Goal: Transaction & Acquisition: Obtain resource

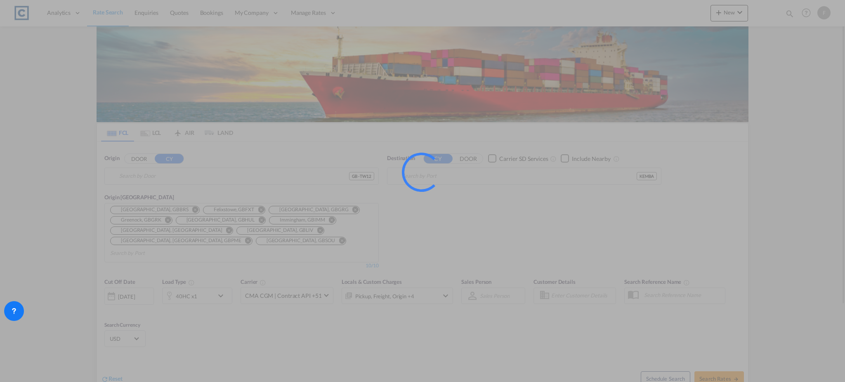
type input "GB-TW12, [GEOGRAPHIC_DATA]"
type input "Mombasa, KEMBA"
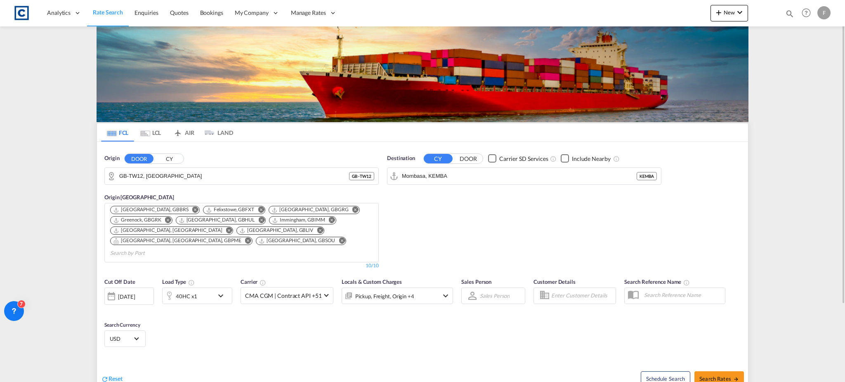
drag, startPoint x: 174, startPoint y: 176, endPoint x: 161, endPoint y: 176, distance: 12.4
click at [174, 176] on input "GB-TW12, Richmond upon Thames" at bounding box center [234, 176] width 230 height 12
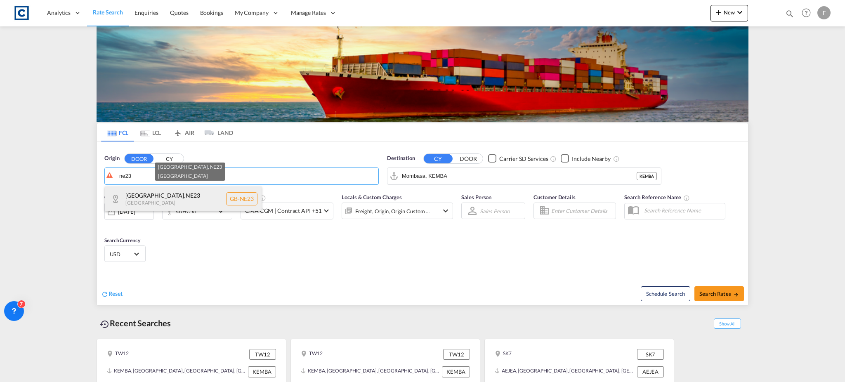
click at [173, 198] on div "Northumberland , NE23 United Kingdom GB-NE23" at bounding box center [183, 199] width 157 height 25
type input "GB-NE23, [GEOGRAPHIC_DATA]"
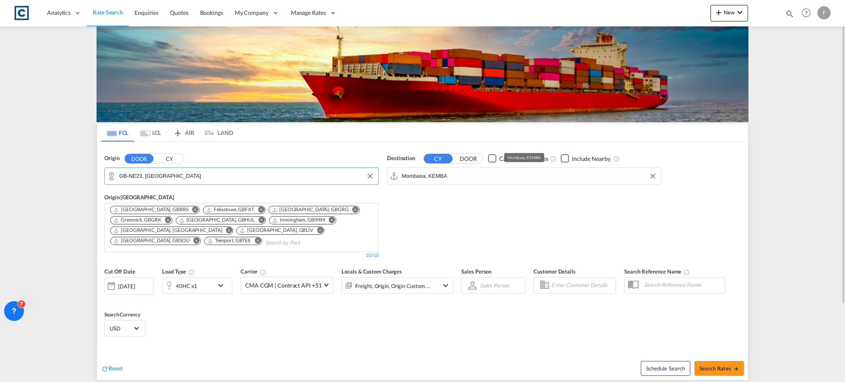
click at [466, 178] on input "Mombasa, KEMBA" at bounding box center [529, 176] width 255 height 12
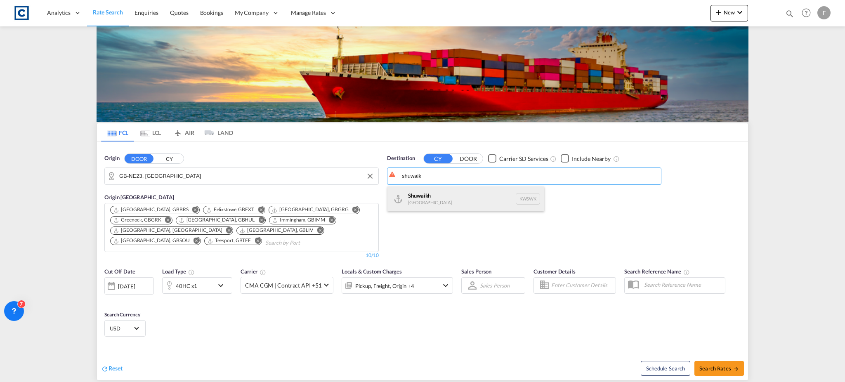
click at [460, 201] on div "Shuwaik h Kuwait KWSWK" at bounding box center [465, 199] width 157 height 25
type input "Shuwaikh, KWSWK"
click at [135, 288] on div "[DATE]" at bounding box center [126, 286] width 17 height 7
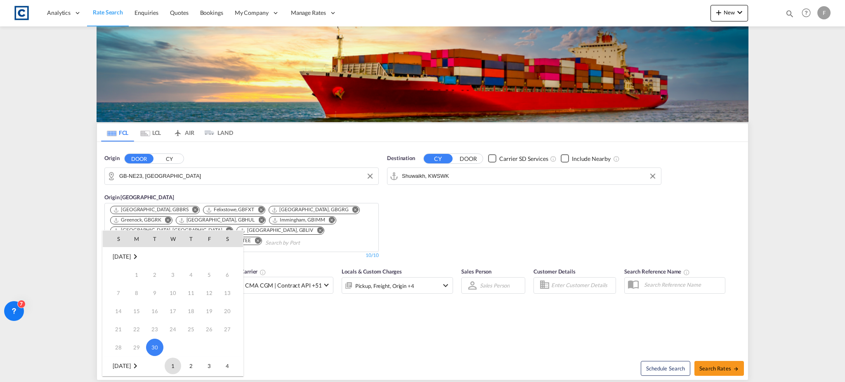
click at [170, 363] on span "1" at bounding box center [173, 366] width 17 height 17
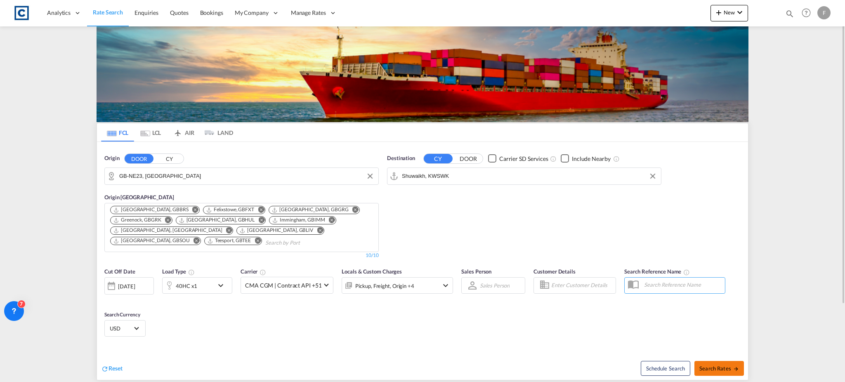
click at [723, 373] on button "Search Rates" at bounding box center [719, 368] width 50 height 15
type input "NE23 to KWSWK / 1 Oct 2025"
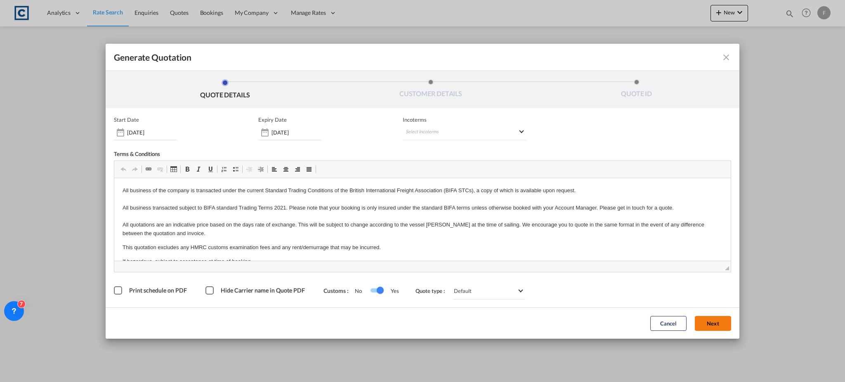
click at [707, 327] on button "Next" at bounding box center [713, 323] width 36 height 15
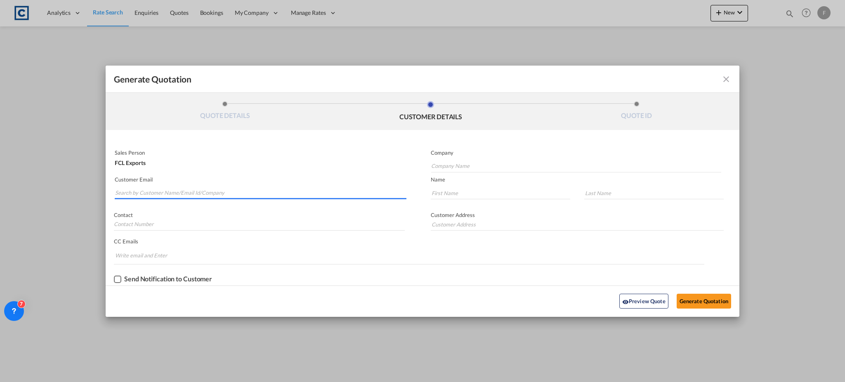
click at [201, 191] on input "Search by Customer Name/Email Id/Company" at bounding box center [260, 193] width 291 height 12
paste input "kwtsales@bjlgulf.com"
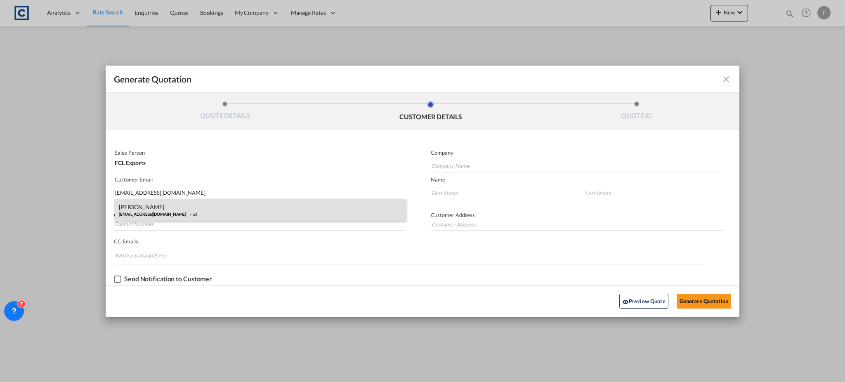
type input "kwtsales@bjlgulf.com"
click at [197, 215] on div "Hrudhya Peethambaran kwtsales@bjlgulf.com null" at bounding box center [261, 210] width 292 height 22
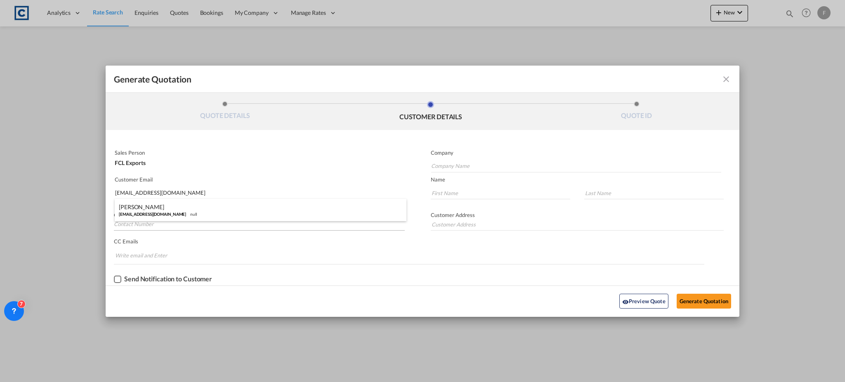
type input "Bell & John Shipping Co. LLC"
type input "Hrudhya"
type input "Peethambaran"
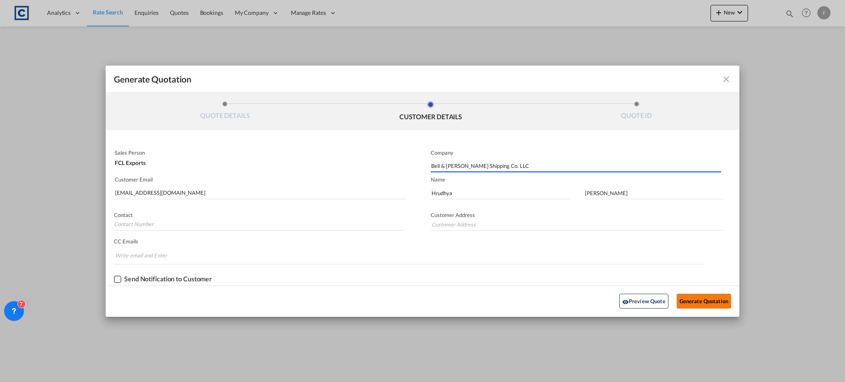
click at [691, 304] on button "Generate Quotation" at bounding box center [704, 301] width 54 height 15
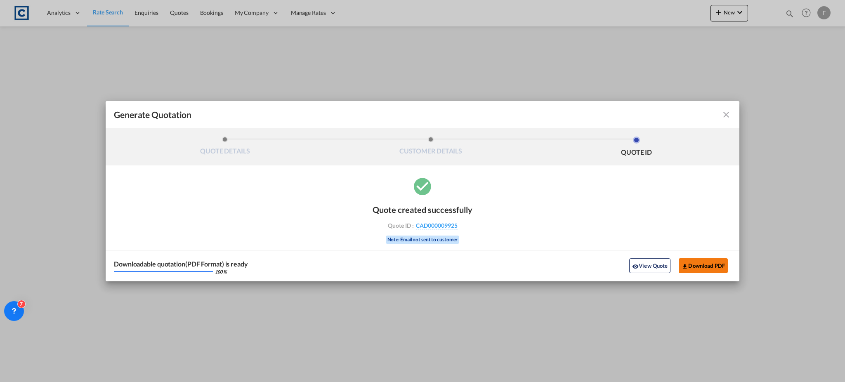
click at [690, 262] on button "Download PDF" at bounding box center [703, 265] width 49 height 15
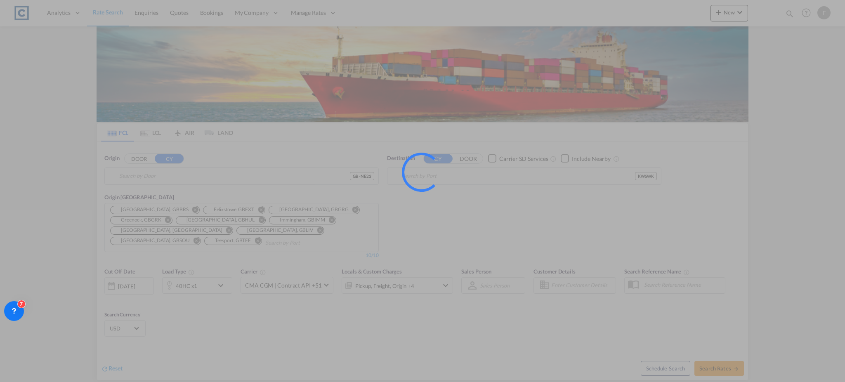
type input "GB-NE23, [GEOGRAPHIC_DATA]"
type input "Shuwaikh, KWSWK"
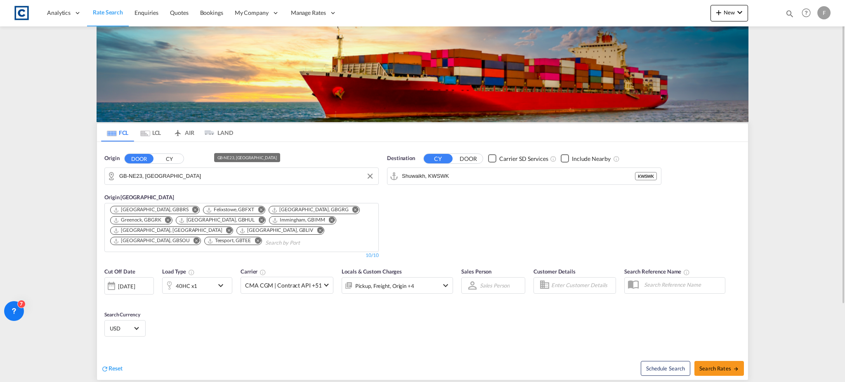
click at [159, 173] on input "GB-NE23, [GEOGRAPHIC_DATA]" at bounding box center [246, 176] width 255 height 12
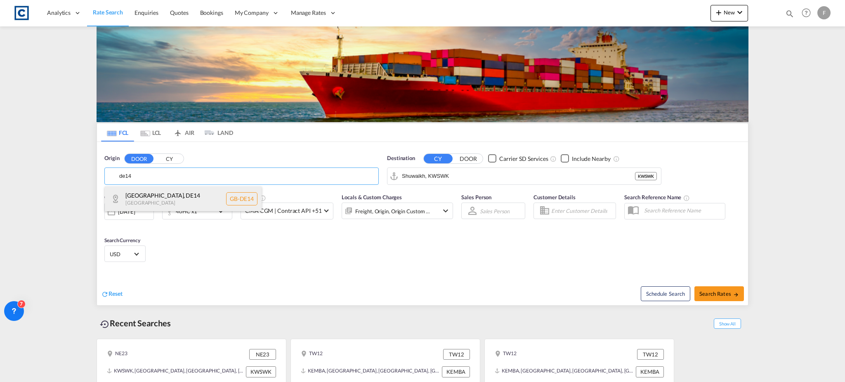
click at [157, 201] on div "[GEOGRAPHIC_DATA] [GEOGRAPHIC_DATA] [GEOGRAPHIC_DATA]-DE14" at bounding box center [183, 199] width 157 height 25
type input "GB-DE14, [GEOGRAPHIC_DATA]"
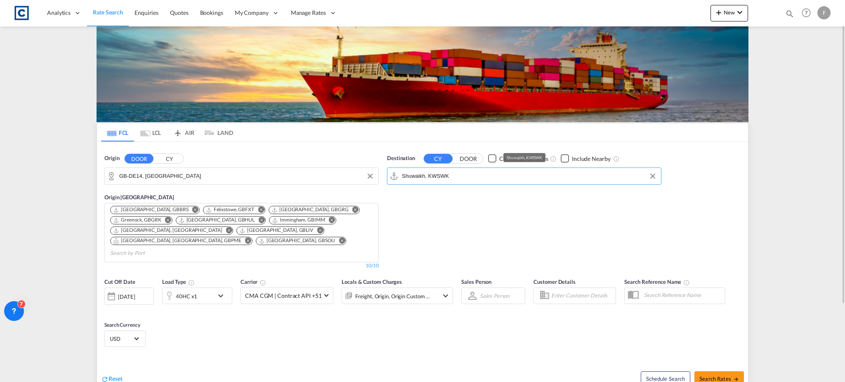
click at [430, 177] on input "Shuwaikh, KWSWK" at bounding box center [529, 176] width 255 height 12
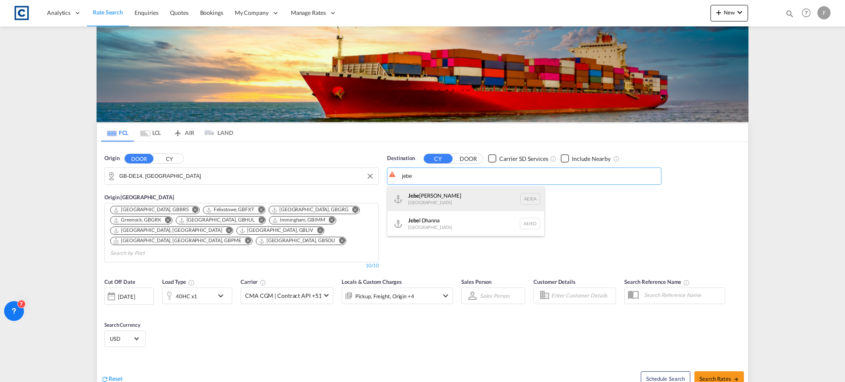
click at [504, 210] on div "Jebe l Ali [GEOGRAPHIC_DATA] [GEOGRAPHIC_DATA]" at bounding box center [465, 199] width 157 height 25
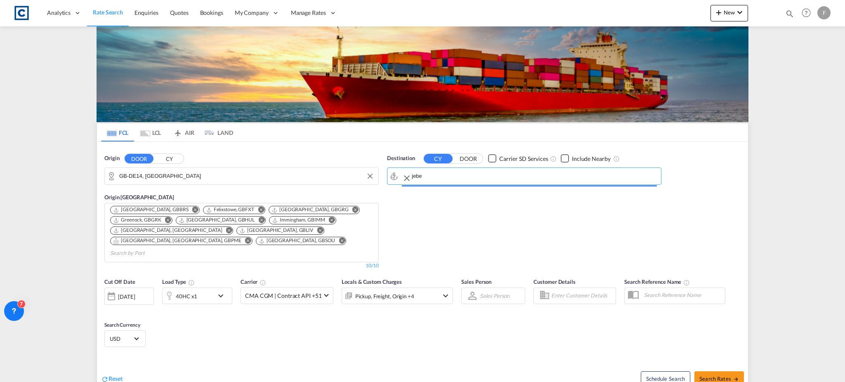
type input "[GEOGRAPHIC_DATA], [GEOGRAPHIC_DATA]"
click at [207, 278] on div "Load Type 40HC x1" at bounding box center [197, 291] width 70 height 26
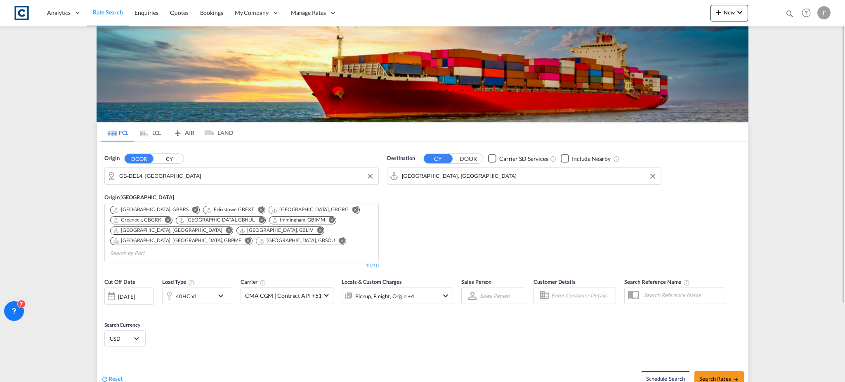
click at [208, 288] on div "40HC x1" at bounding box center [188, 296] width 51 height 17
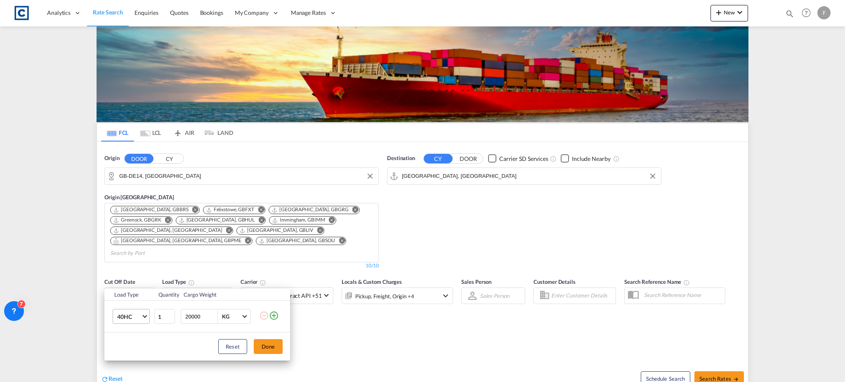
click at [135, 317] on span "40HC" at bounding box center [129, 317] width 24 height 8
click at [135, 278] on md-option "20GP" at bounding box center [139, 277] width 56 height 20
click at [267, 350] on button "Done" at bounding box center [268, 346] width 29 height 15
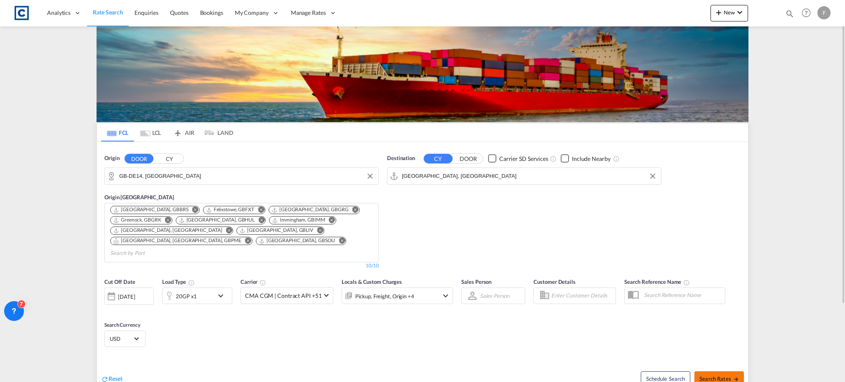
click at [726, 376] on span "Search Rates" at bounding box center [719, 379] width 40 height 7
type input "DE14 to AEJEA / [DATE]"
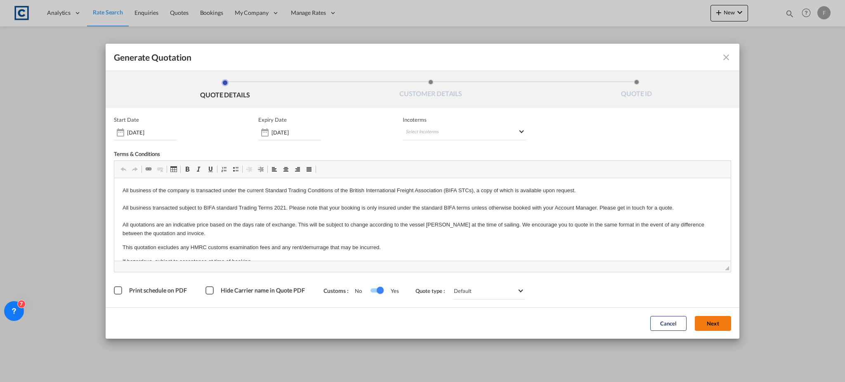
click at [722, 320] on button "Next" at bounding box center [713, 323] width 36 height 15
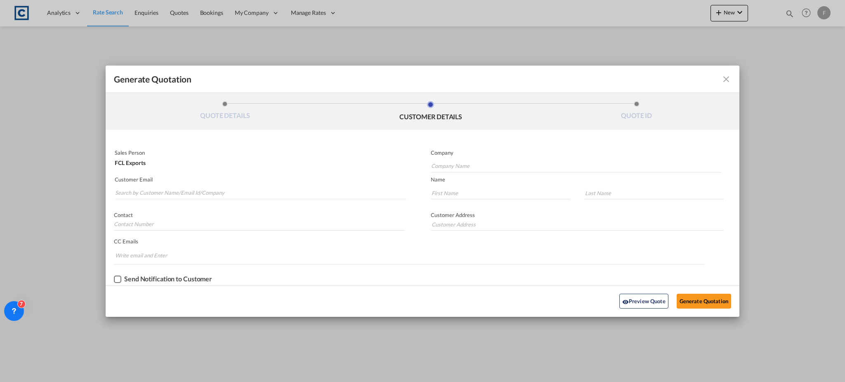
click at [730, 77] on md-icon "icon-close fg-AAA8AD cursor m-0" at bounding box center [726, 79] width 10 height 10
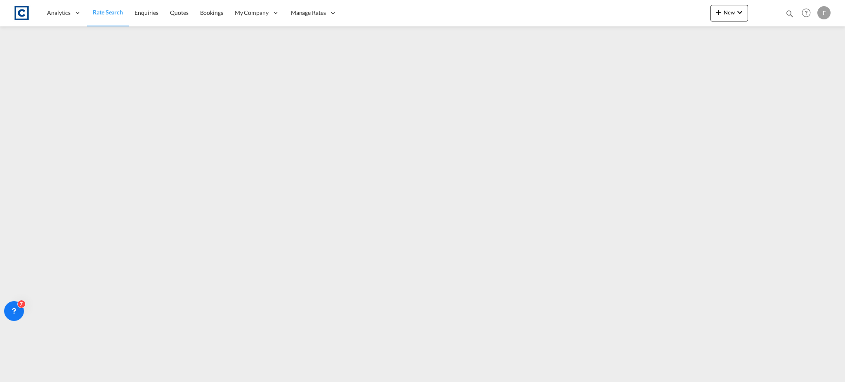
click at [107, 13] on span "Rate Search" at bounding box center [108, 12] width 30 height 7
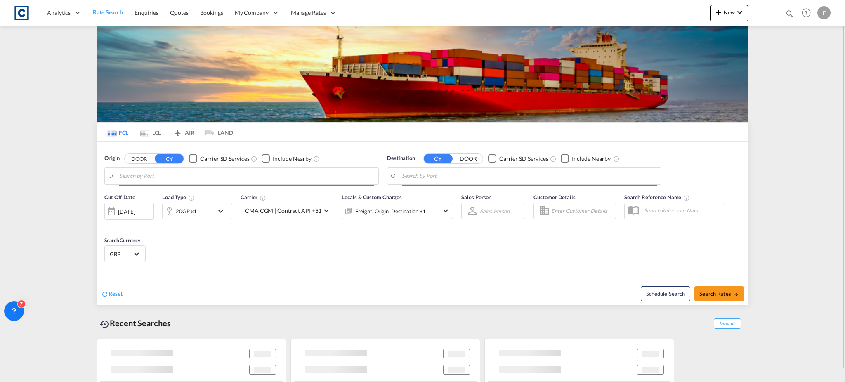
type input "GB-WR4, [GEOGRAPHIC_DATA]"
type input "Sohar, OMSOH"
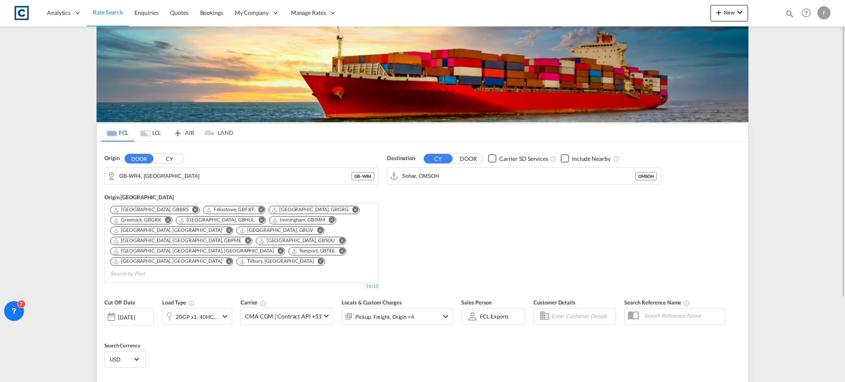
click at [133, 314] on div "[DATE]" at bounding box center [126, 317] width 17 height 7
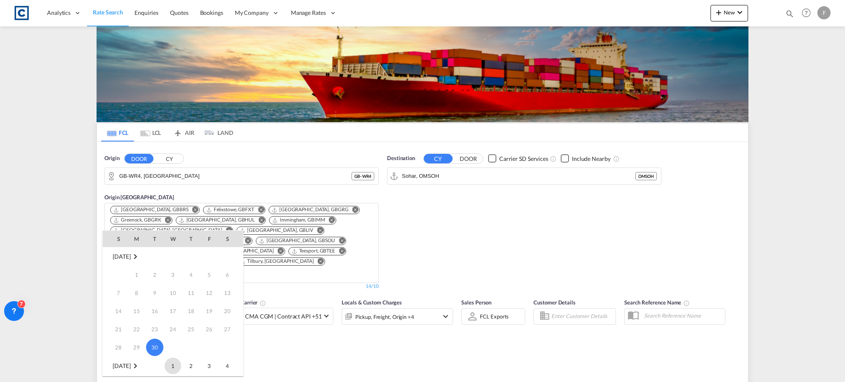
click at [175, 368] on span "1" at bounding box center [173, 366] width 17 height 17
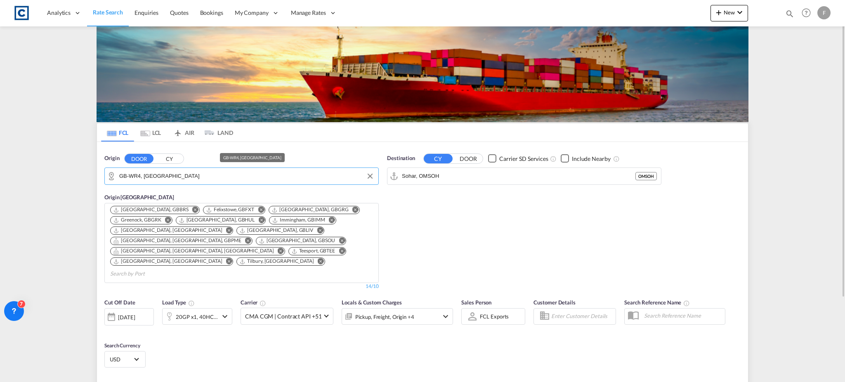
click at [140, 178] on input "GB-WR4, [GEOGRAPHIC_DATA]" at bounding box center [246, 176] width 255 height 12
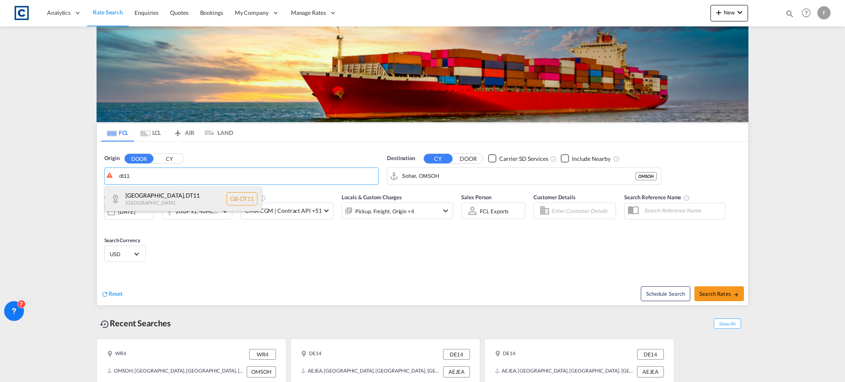
click at [153, 196] on div "[GEOGRAPHIC_DATA] , DT11 [GEOGRAPHIC_DATA] [GEOGRAPHIC_DATA]-DT11" at bounding box center [183, 199] width 157 height 25
type input "GB-DT11, [GEOGRAPHIC_DATA]"
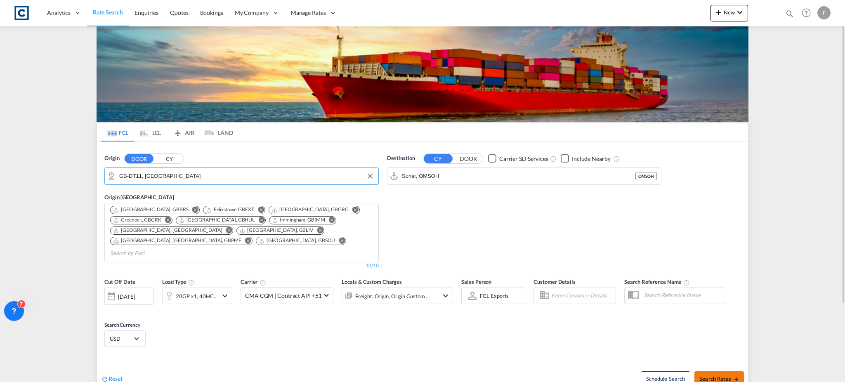
click at [718, 376] on span "Search Rates" at bounding box center [719, 379] width 40 height 7
type input "DT11 to OMSOH / [DATE]"
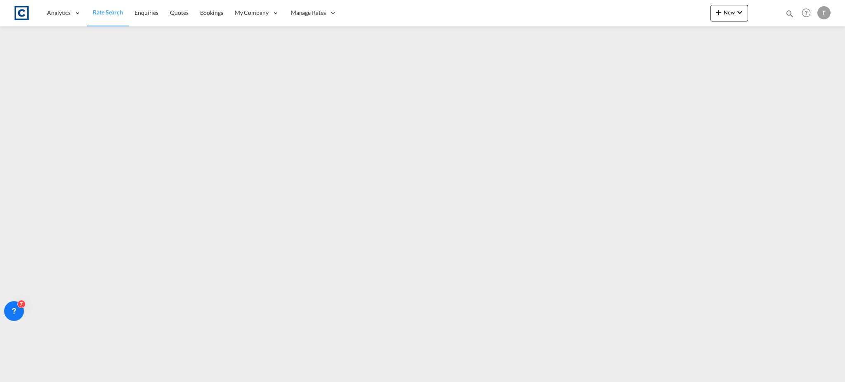
click at [99, 14] on span "Rate Search" at bounding box center [108, 12] width 30 height 7
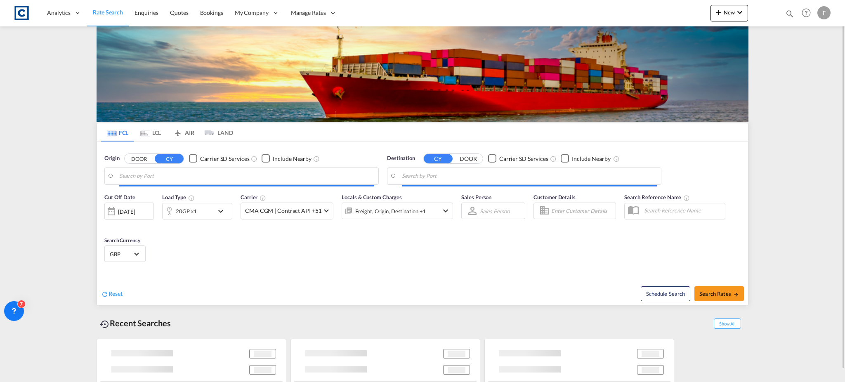
type input "GB-DT11, [GEOGRAPHIC_DATA]"
type input "Sohar, OMSOH"
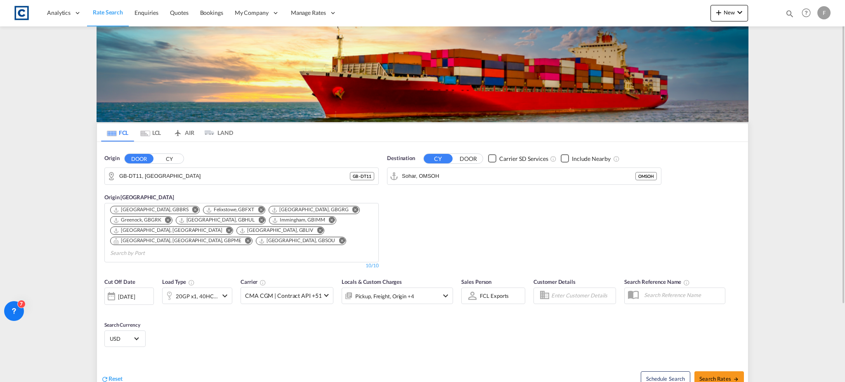
click at [119, 293] on div "[DATE]" at bounding box center [126, 296] width 17 height 7
click at [172, 367] on span "1" at bounding box center [173, 366] width 17 height 17
click at [157, 170] on input "GB-DT11, [GEOGRAPHIC_DATA]" at bounding box center [246, 176] width 255 height 12
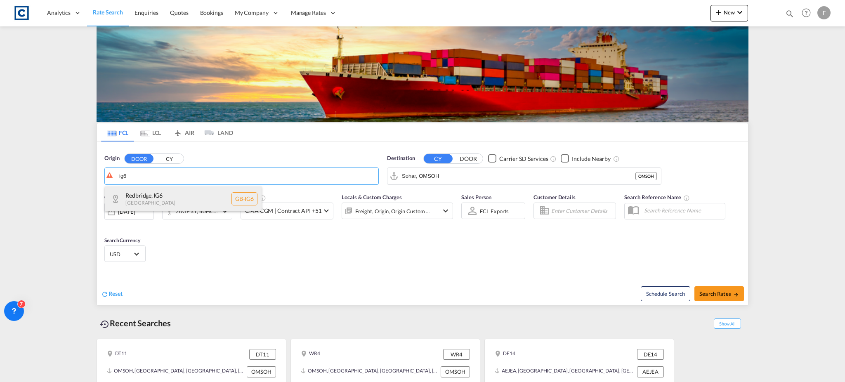
click at [163, 196] on div "[GEOGRAPHIC_DATA] , IG6 [GEOGRAPHIC_DATA] [GEOGRAPHIC_DATA]-IG6" at bounding box center [183, 199] width 157 height 25
type input "GB-IG6, [GEOGRAPHIC_DATA]"
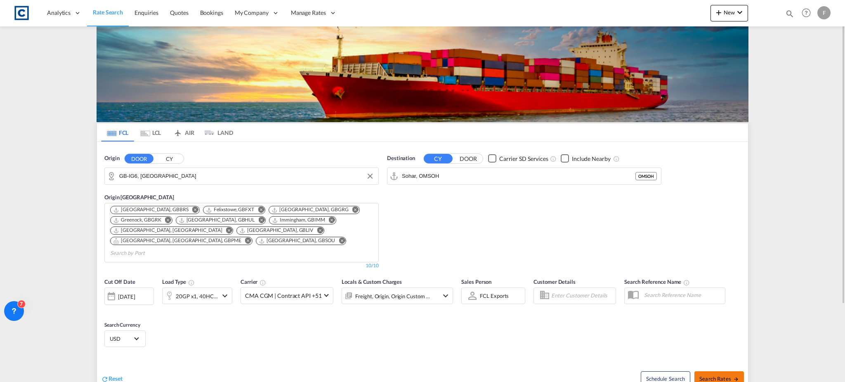
click at [723, 376] on span "Search Rates" at bounding box center [719, 379] width 40 height 7
type input "IG6 to OMSOH / [DATE]"
